Goal: Task Accomplishment & Management: Manage account settings

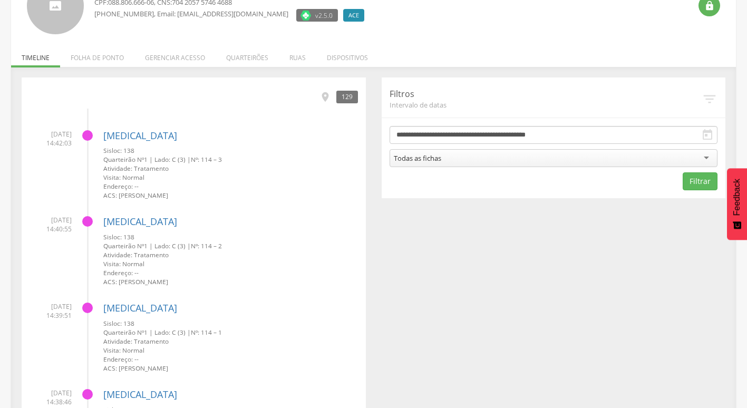
scroll to position [158, 0]
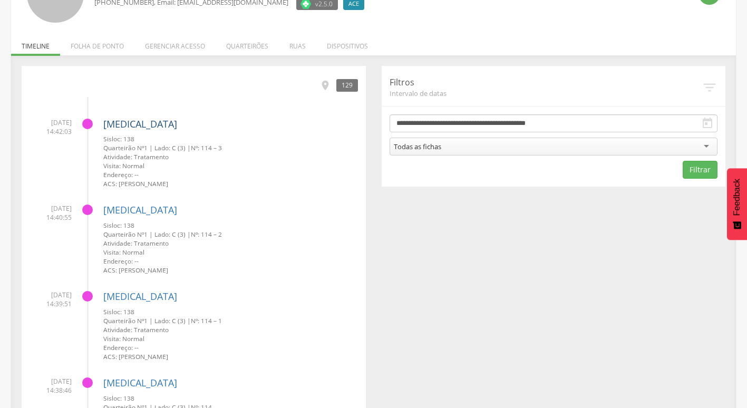
click at [119, 126] on link "[MEDICAL_DATA]" at bounding box center [140, 124] width 74 height 13
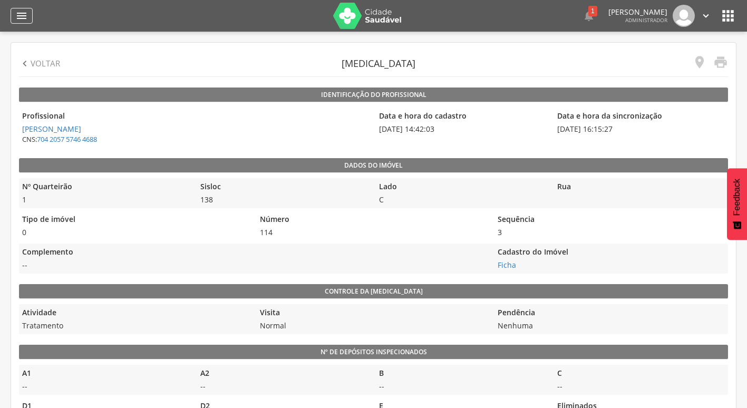
click at [24, 16] on icon "" at bounding box center [21, 15] width 13 height 13
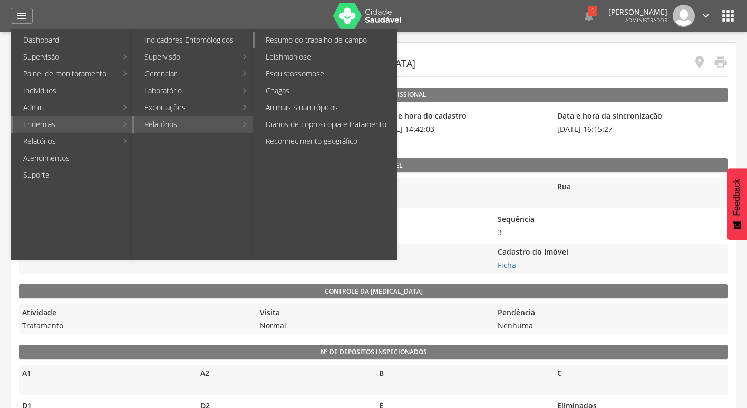
click at [349, 43] on link "Resumo do trabalho de campo" at bounding box center [326, 40] width 142 height 17
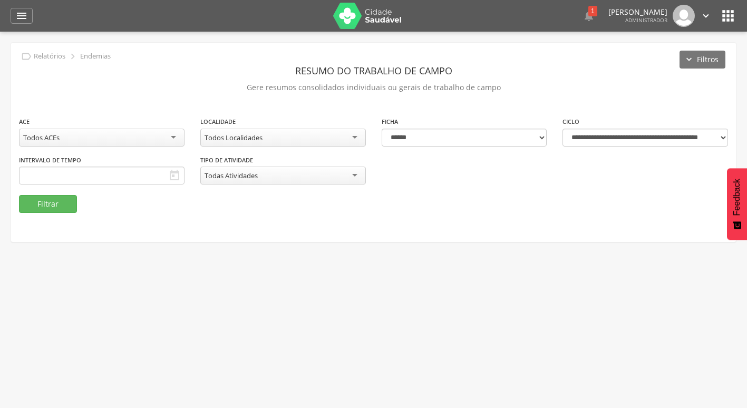
click at [104, 141] on div "Todos ACEs" at bounding box center [101, 138] width 165 height 18
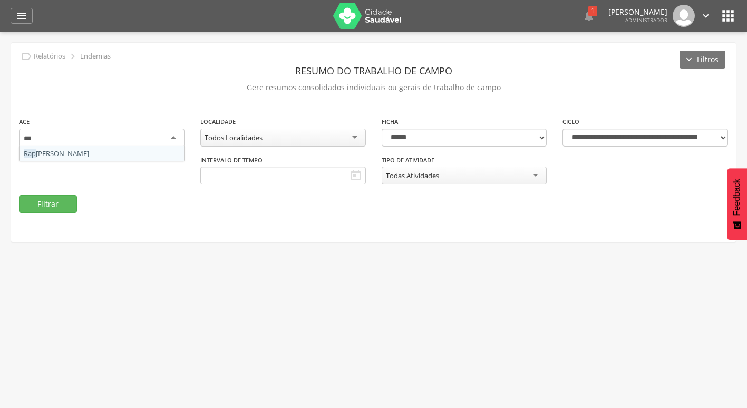
type input "****"
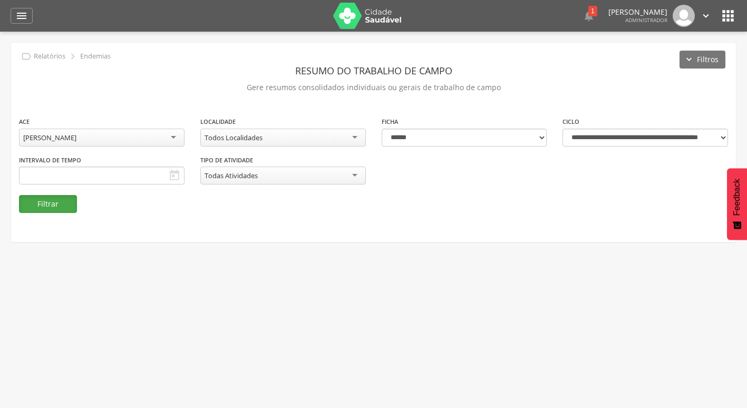
click at [43, 205] on button "Filtrar" at bounding box center [48, 204] width 58 height 18
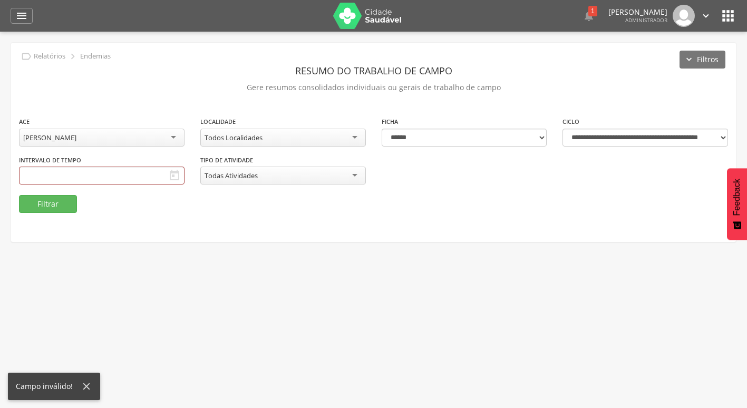
click at [258, 210] on fieldset "**********" at bounding box center [373, 164] width 709 height 97
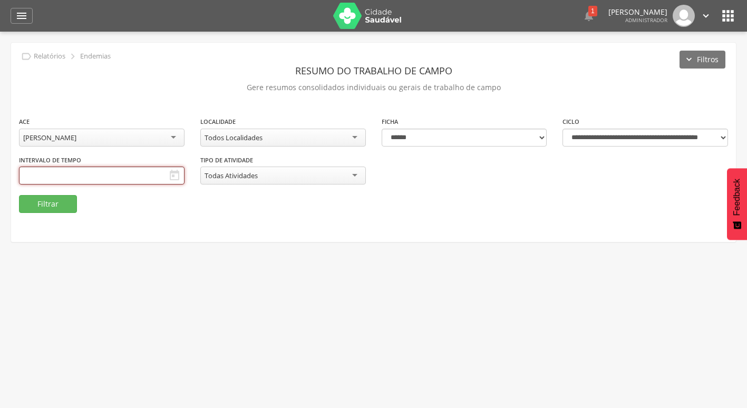
click at [40, 182] on input "text" at bounding box center [101, 176] width 165 height 18
click at [33, 200] on span at bounding box center [28, 194] width 18 height 18
click at [191, 194] on icon at bounding box center [193, 195] width 7 height 7
select select "*"
click at [127, 295] on span "24" at bounding box center [121, 292] width 21 height 21
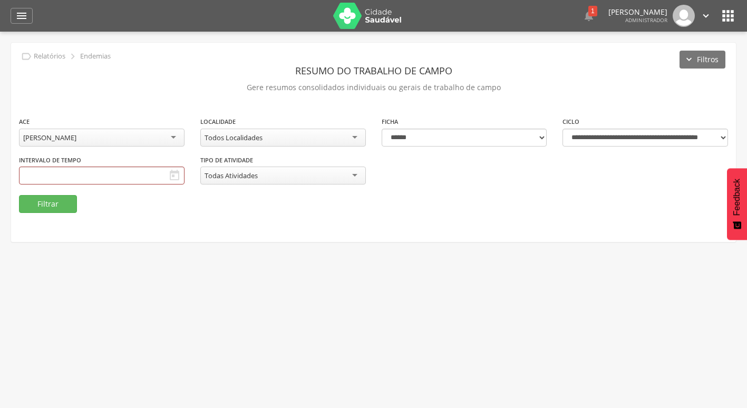
click at [253, 203] on fieldset "**********" at bounding box center [373, 164] width 709 height 97
click at [631, 140] on select "**********" at bounding box center [644, 138] width 165 height 18
select select "**********"
click at [562, 129] on select "**********" at bounding box center [644, 138] width 165 height 18
click at [47, 202] on button "Filtrar" at bounding box center [48, 204] width 58 height 18
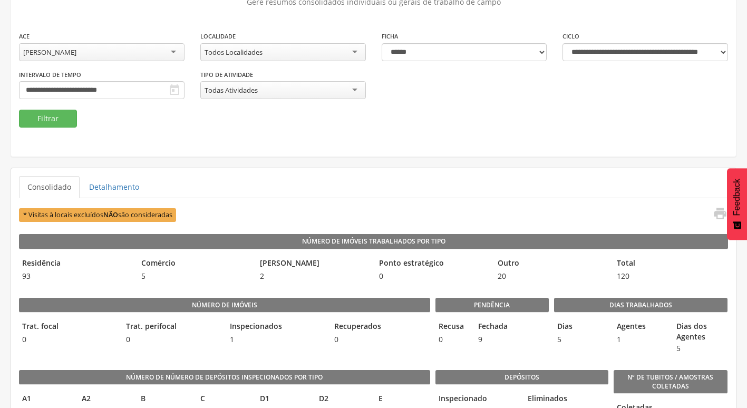
scroll to position [53, 0]
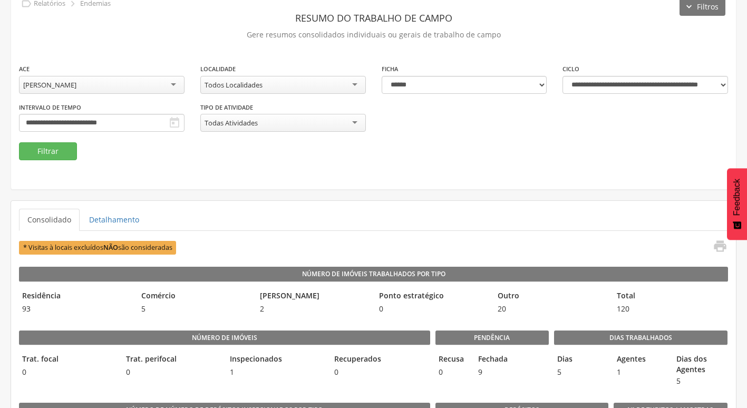
click at [171, 119] on icon "" at bounding box center [174, 122] width 13 height 13
click at [174, 122] on icon "" at bounding box center [174, 122] width 13 height 13
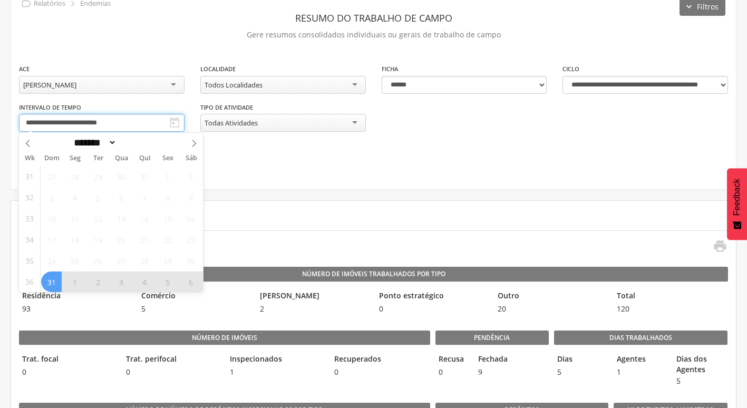
click at [138, 122] on input "**********" at bounding box center [101, 123] width 165 height 18
click at [61, 278] on span "31" at bounding box center [51, 281] width 21 height 21
type input "**********"
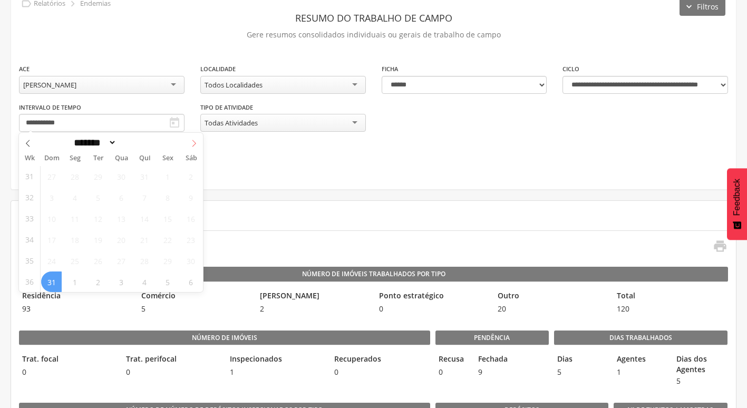
click at [197, 140] on icon at bounding box center [193, 143] width 7 height 7
select select "*"
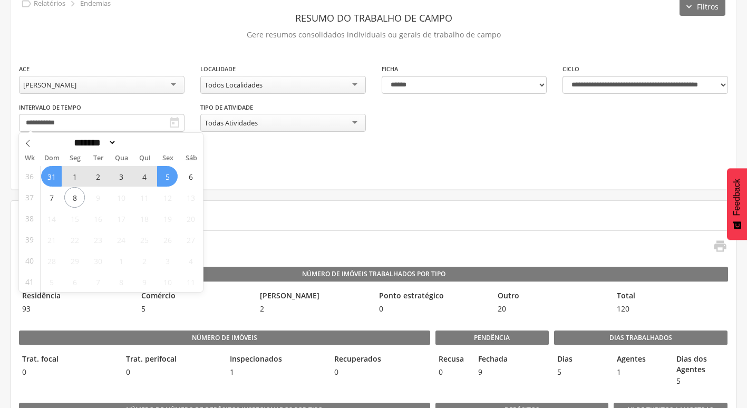
click at [169, 175] on span "5" at bounding box center [167, 176] width 21 height 21
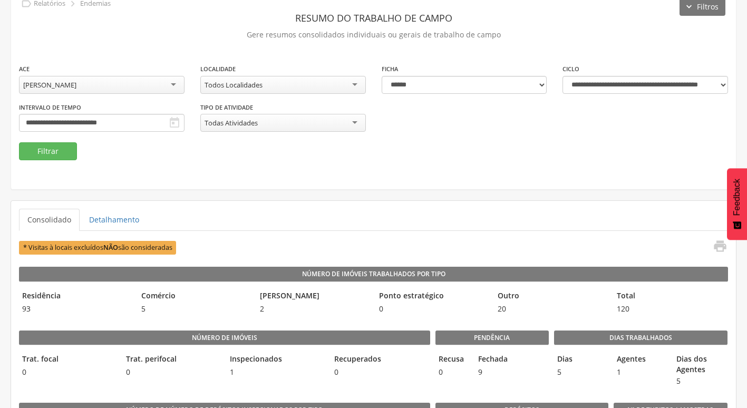
click at [171, 124] on icon "" at bounding box center [174, 122] width 13 height 13
click at [172, 122] on icon "" at bounding box center [174, 122] width 13 height 13
click at [124, 122] on input "**********" at bounding box center [101, 123] width 165 height 18
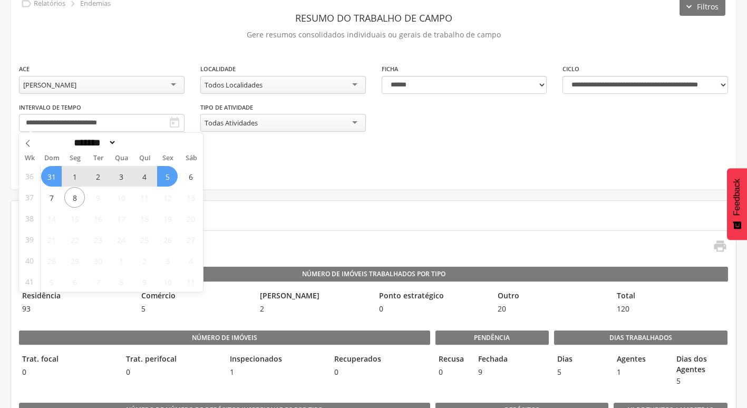
click at [166, 178] on span "5" at bounding box center [167, 176] width 21 height 21
type input "**********"
click at [165, 177] on span "5" at bounding box center [167, 176] width 21 height 21
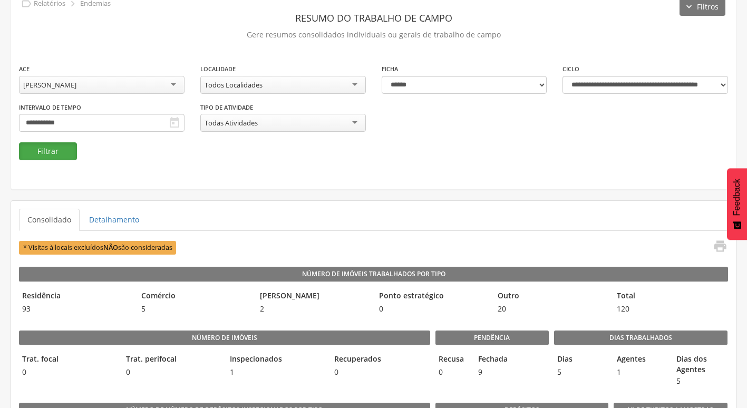
click at [70, 157] on button "Filtrar" at bounding box center [48, 151] width 58 height 18
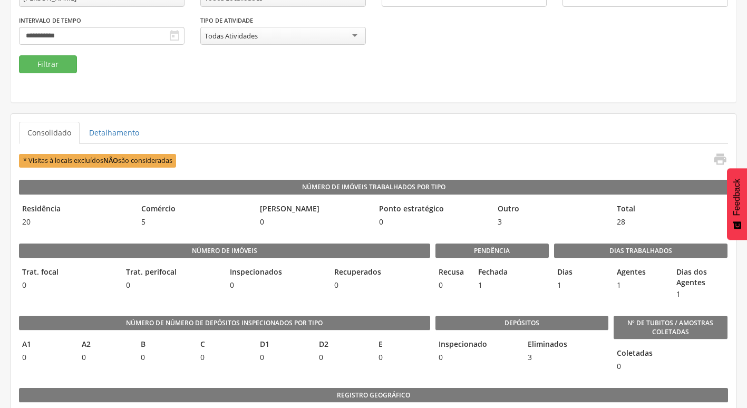
scroll to position [158, 0]
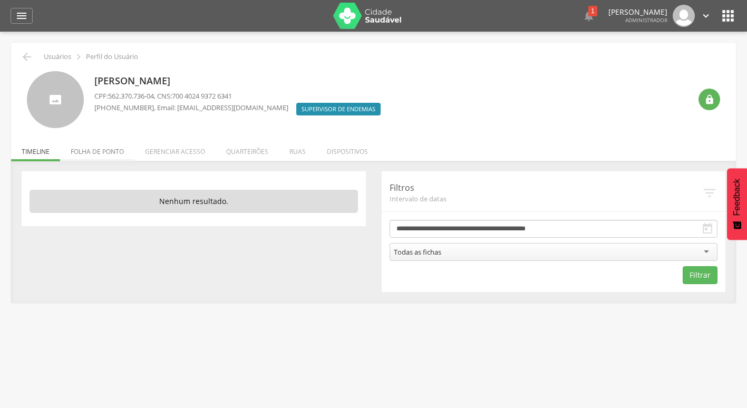
click at [115, 152] on li "Folha de ponto" at bounding box center [97, 148] width 74 height 25
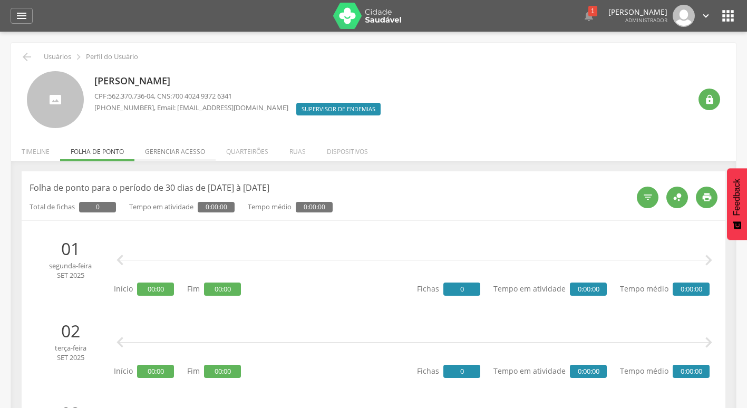
click at [170, 152] on li "Gerenciar acesso" at bounding box center [174, 148] width 81 height 25
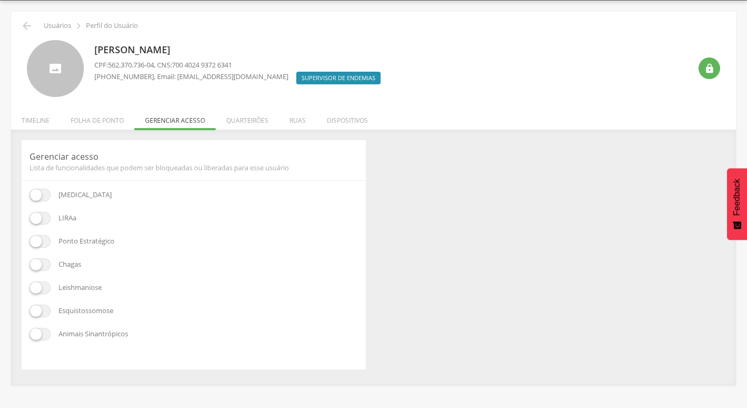
scroll to position [32, 0]
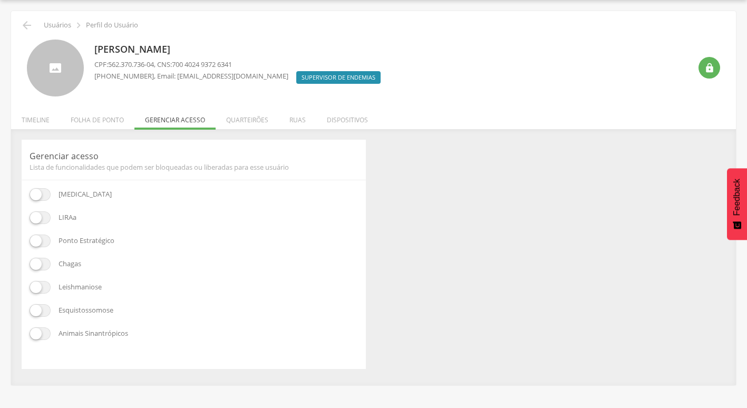
click at [47, 197] on span at bounding box center [40, 194] width 21 height 13
click at [46, 217] on span at bounding box center [40, 217] width 21 height 13
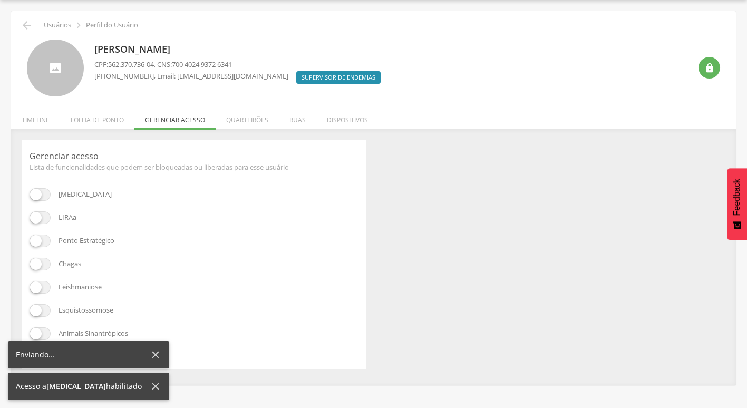
drag, startPoint x: 45, startPoint y: 237, endPoint x: 45, endPoint y: 258, distance: 20.5
click at [45, 238] on span at bounding box center [40, 240] width 21 height 13
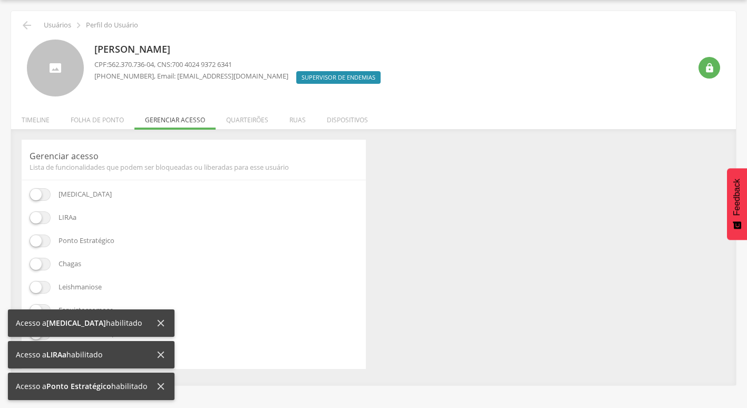
click at [45, 269] on span at bounding box center [40, 264] width 21 height 13
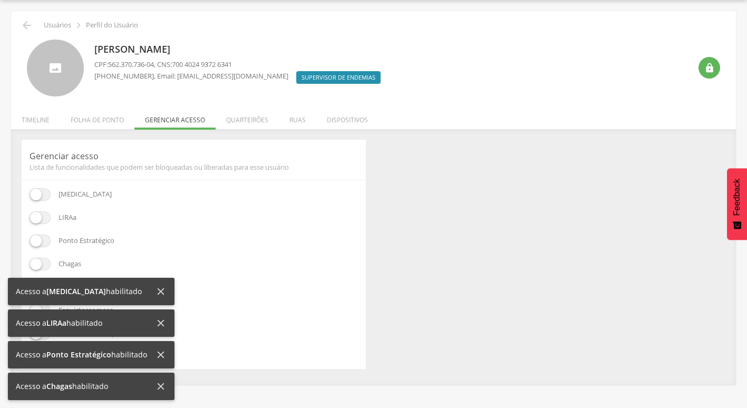
click at [156, 290] on icon at bounding box center [161, 292] width 12 height 12
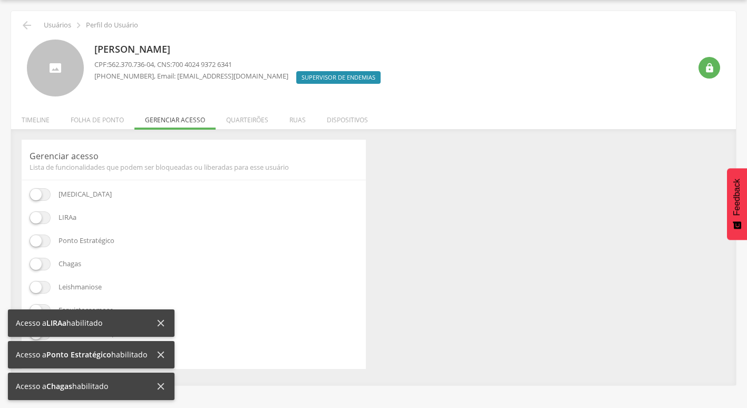
drag, startPoint x: 160, startPoint y: 319, endPoint x: 160, endPoint y: 327, distance: 7.9
click at [160, 320] on icon at bounding box center [161, 323] width 12 height 12
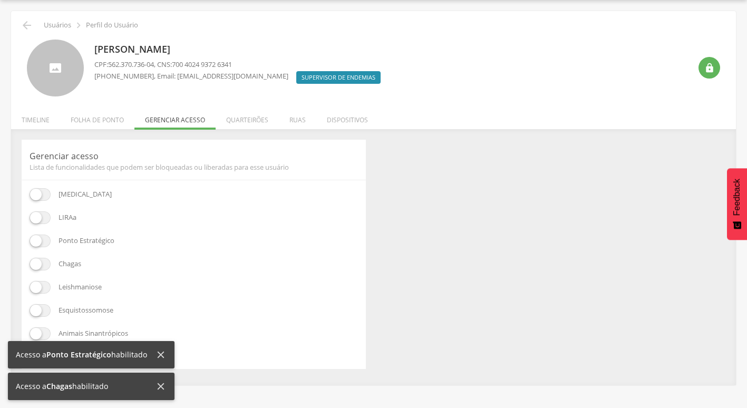
click at [160, 385] on icon at bounding box center [161, 386] width 12 height 12
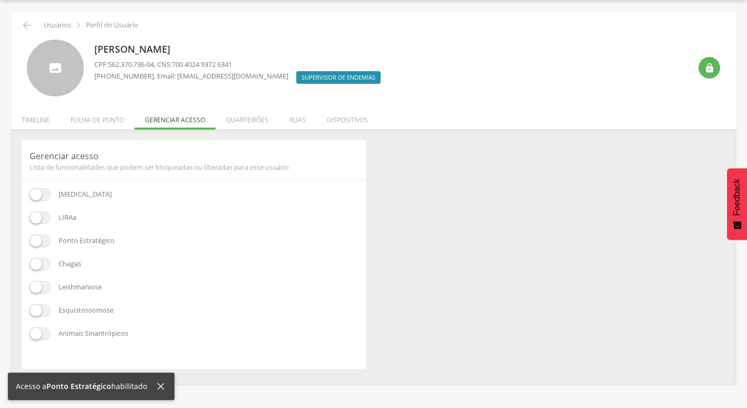
click at [159, 355] on div "Dengue LIRAa Ponto Estratégico Chagas Leishmaniose Esquistossomose Animais Sina…" at bounding box center [194, 274] width 328 height 173
click at [47, 332] on span at bounding box center [40, 333] width 21 height 13
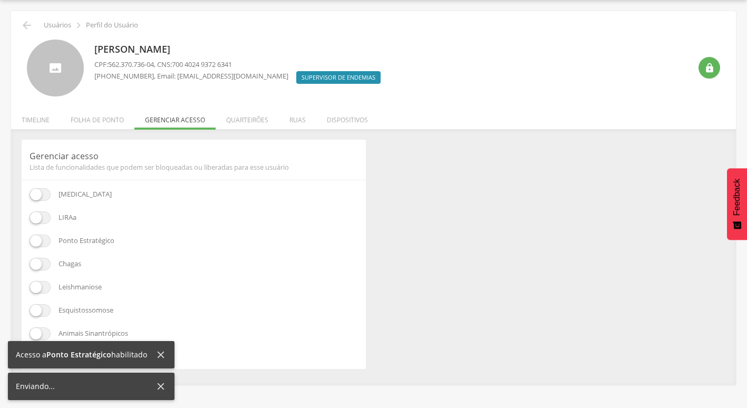
click at [44, 302] on div "Dengue LIRAa Ponto Estratégico Chagas Leishmaniose Esquistossomose Animais Sina…" at bounding box center [194, 274] width 328 height 173
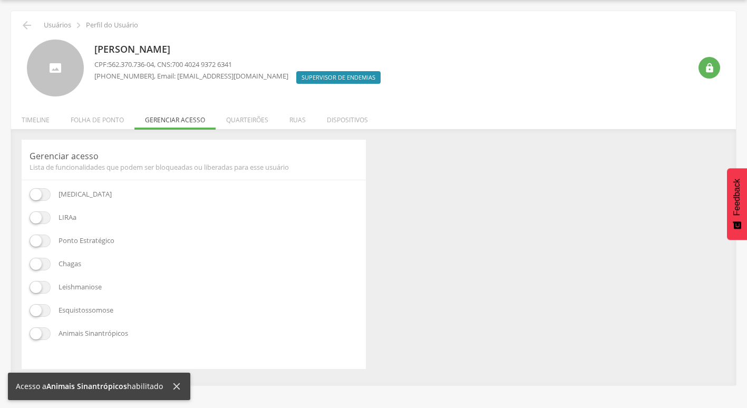
drag, startPoint x: 44, startPoint y: 290, endPoint x: 41, endPoint y: 297, distance: 6.8
click at [43, 290] on span at bounding box center [40, 287] width 21 height 13
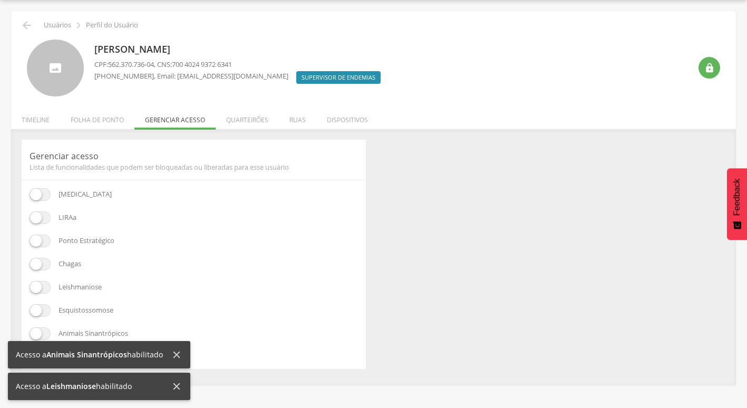
click at [39, 313] on span at bounding box center [40, 310] width 21 height 13
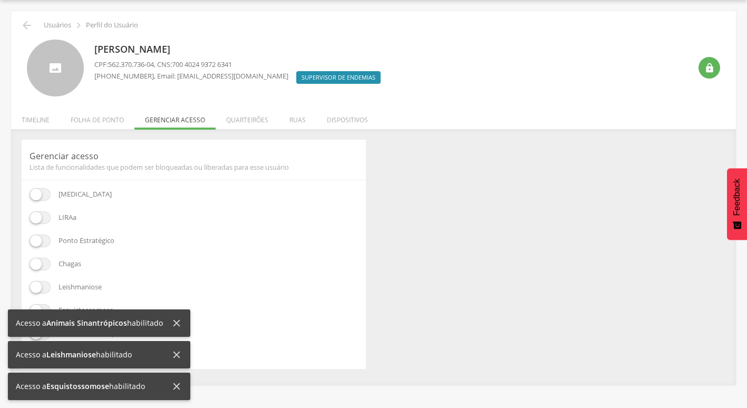
click at [180, 319] on icon at bounding box center [177, 323] width 12 height 12
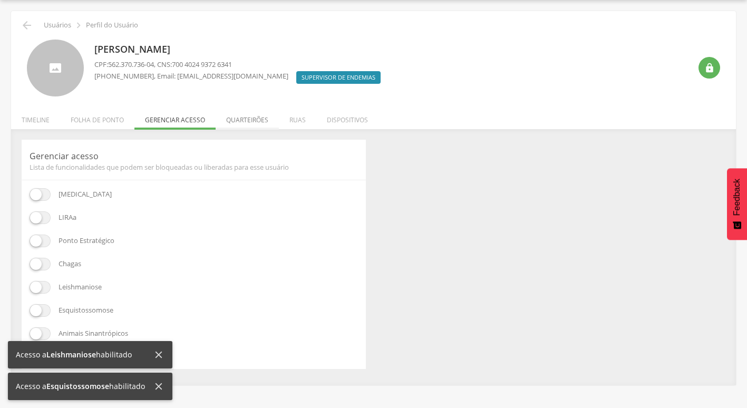
click at [272, 122] on li "Quarteirões" at bounding box center [247, 117] width 63 height 25
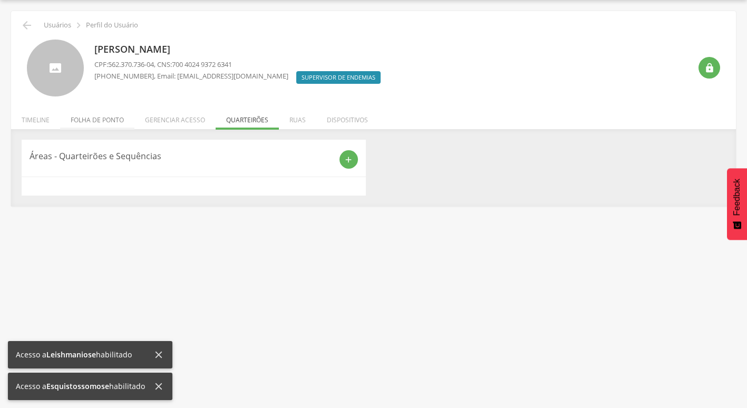
click at [94, 127] on li "Folha de ponto" at bounding box center [97, 117] width 74 height 25
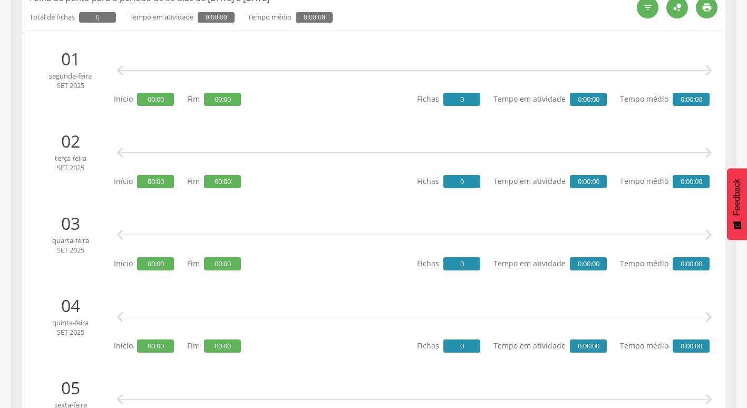
scroll to position [242, 0]
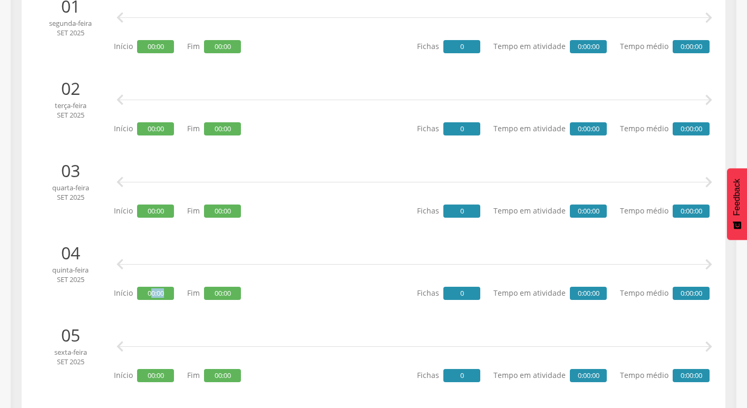
drag, startPoint x: 149, startPoint y: 293, endPoint x: 165, endPoint y: 293, distance: 16.3
click at [165, 293] on span "00:00" at bounding box center [155, 293] width 37 height 13
drag, startPoint x: 165, startPoint y: 293, endPoint x: 226, endPoint y: 293, distance: 60.6
click at [226, 293] on span "00:00" at bounding box center [222, 293] width 37 height 13
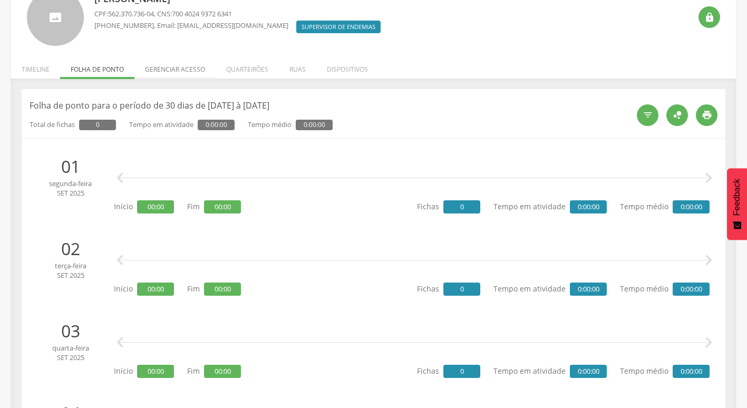
scroll to position [0, 0]
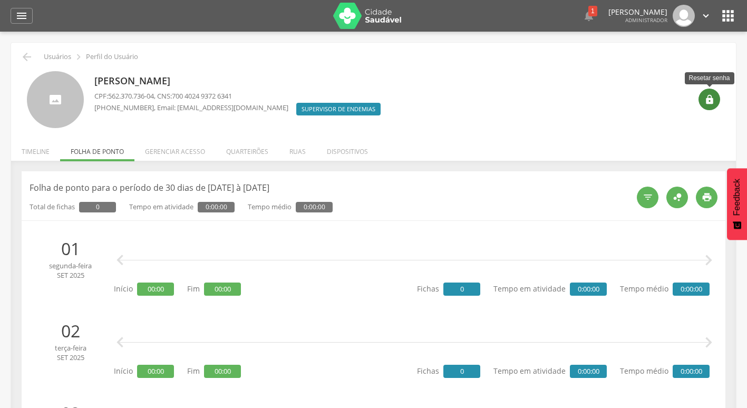
click at [704, 96] on icon "" at bounding box center [709, 99] width 11 height 11
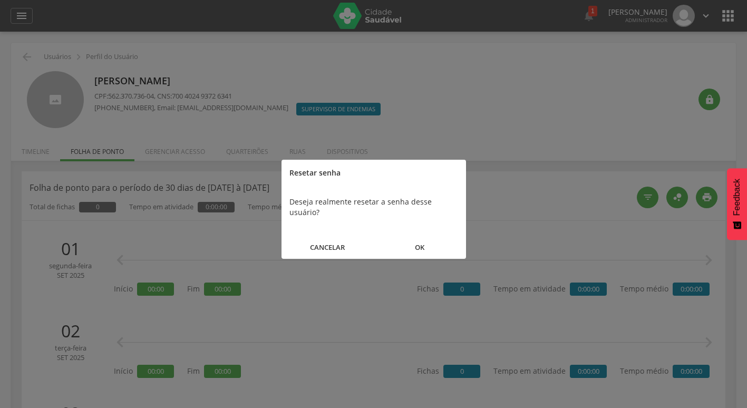
click at [432, 236] on button "OK" at bounding box center [420, 247] width 92 height 23
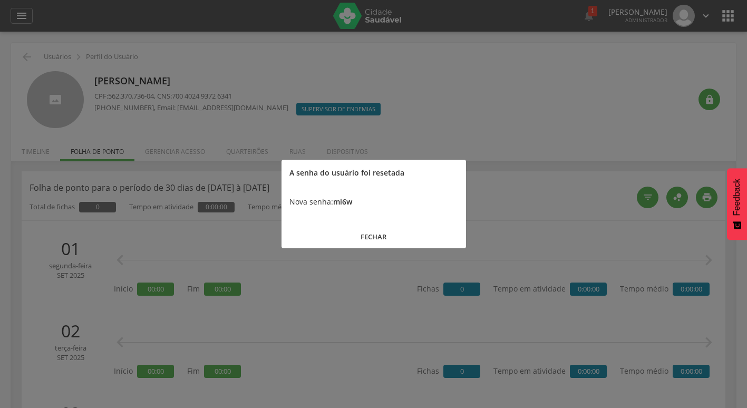
click at [339, 201] on b "mi6w" at bounding box center [342, 202] width 19 height 10
copy b "mi6w"
click at [213, 176] on div at bounding box center [373, 204] width 747 height 408
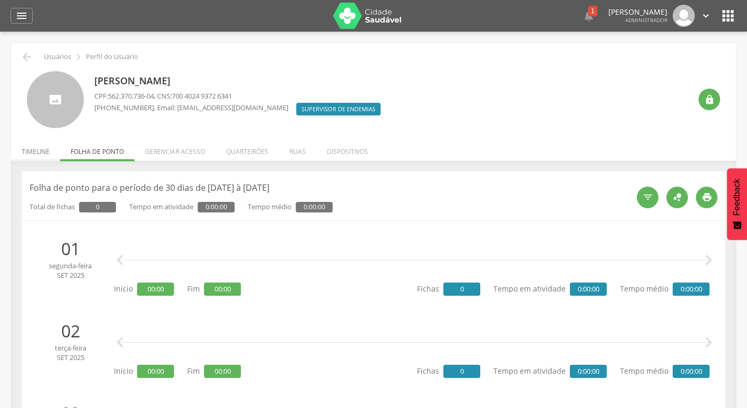
click at [43, 154] on li "Timeline" at bounding box center [35, 148] width 49 height 25
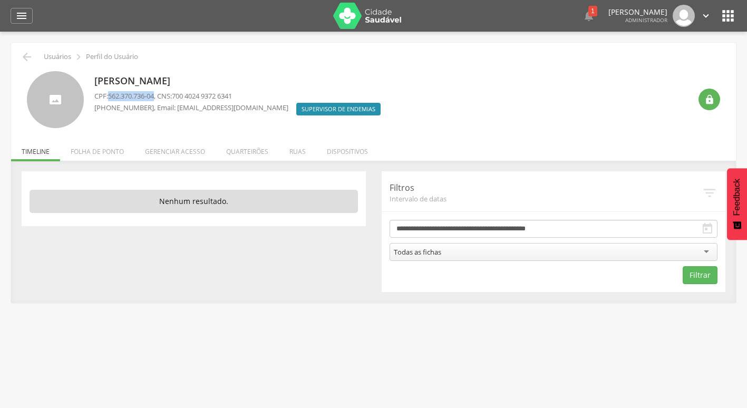
drag, startPoint x: 110, startPoint y: 93, endPoint x: 158, endPoint y: 95, distance: 48.0
click at [154, 95] on span "562.370.736-04" at bounding box center [131, 95] width 46 height 9
copy span "562.370.736-04"
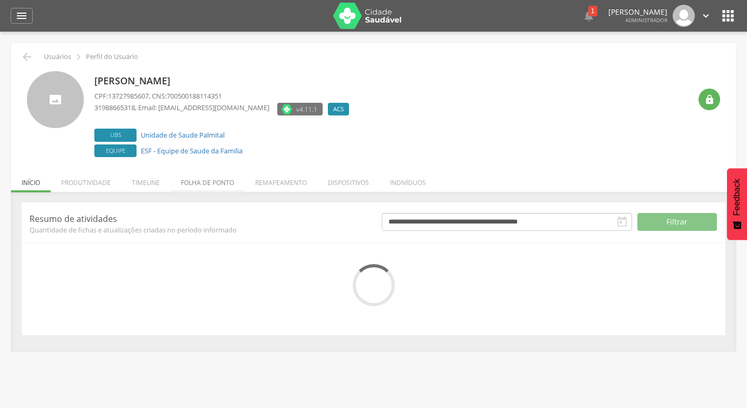
click at [192, 180] on li "Folha de ponto" at bounding box center [207, 180] width 74 height 25
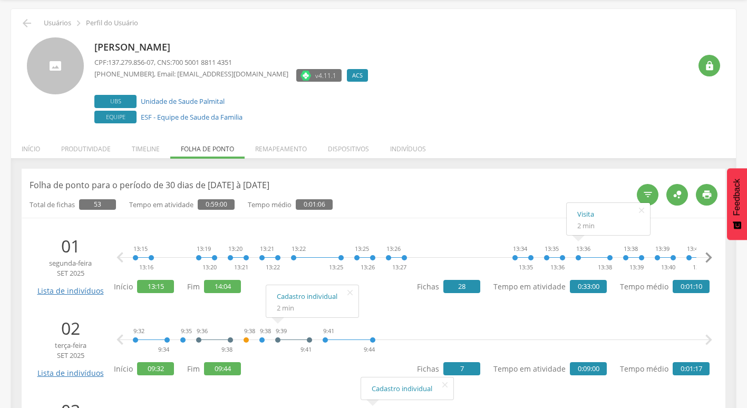
scroll to position [53, 0]
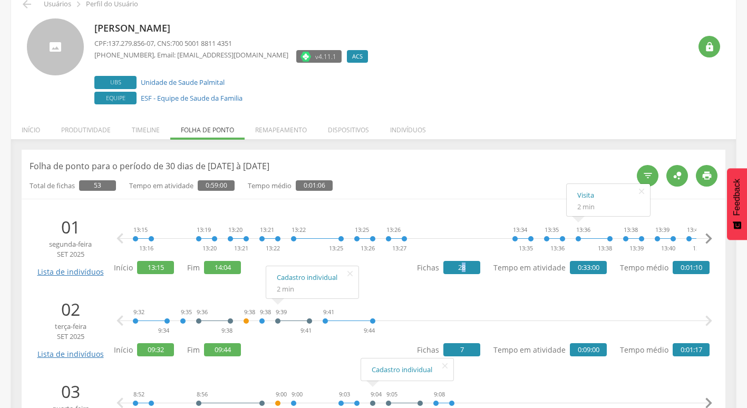
click at [467, 267] on span "28" at bounding box center [461, 267] width 37 height 13
drag, startPoint x: 588, startPoint y: 269, endPoint x: 579, endPoint y: 269, distance: 9.0
click at [579, 269] on span "0:33:00" at bounding box center [588, 267] width 37 height 13
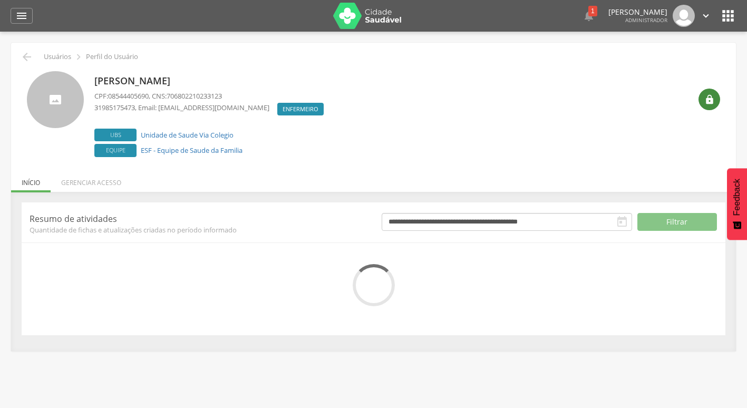
click at [707, 99] on icon "" at bounding box center [709, 99] width 11 height 11
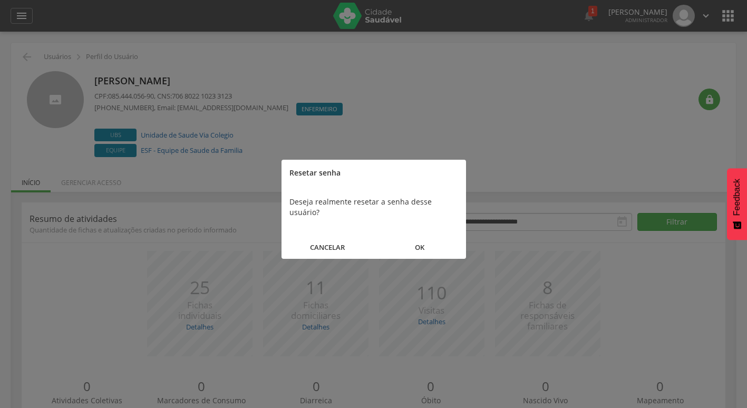
click at [420, 236] on button "OK" at bounding box center [420, 247] width 92 height 23
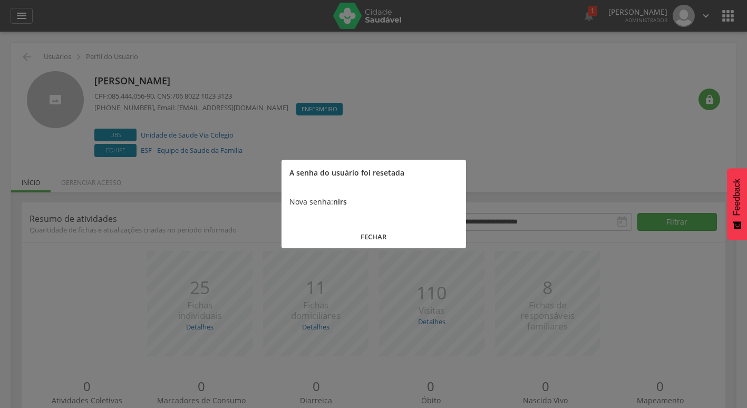
click at [344, 201] on b "nlrs" at bounding box center [340, 202] width 14 height 10
copy b "nlrs"
